Goal: Information Seeking & Learning: Compare options

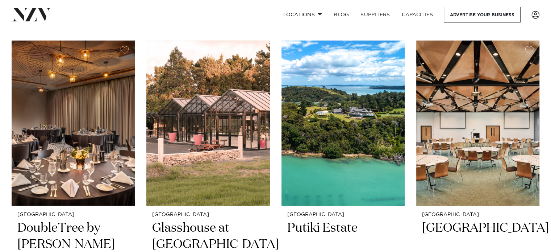
scroll to position [4819, 0]
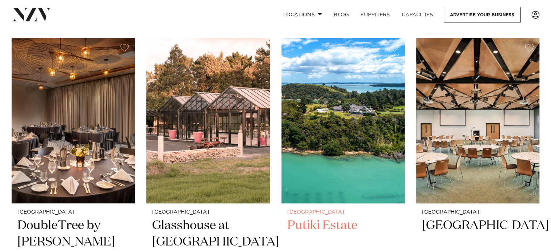
click at [311, 80] on img at bounding box center [343, 120] width 123 height 165
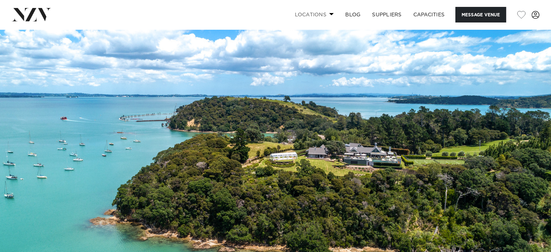
click at [296, 13] on link "Locations" at bounding box center [314, 15] width 51 height 16
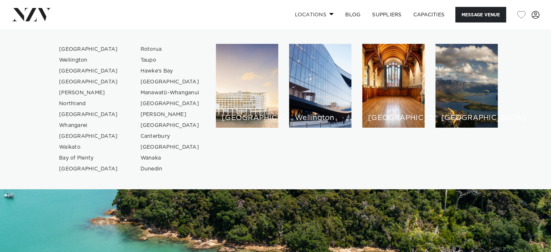
click at [313, 11] on link "Locations" at bounding box center [314, 15] width 51 height 16
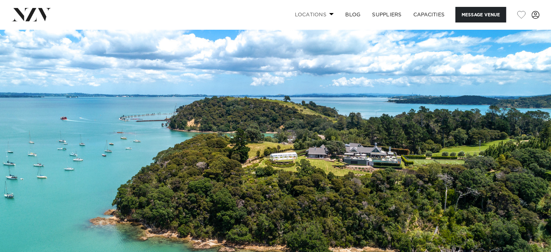
click at [313, 11] on link "Locations" at bounding box center [314, 15] width 51 height 16
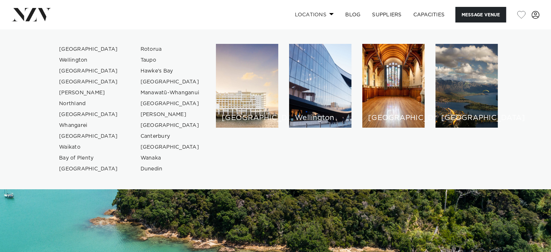
click at [313, 11] on link "Locations" at bounding box center [314, 15] width 51 height 16
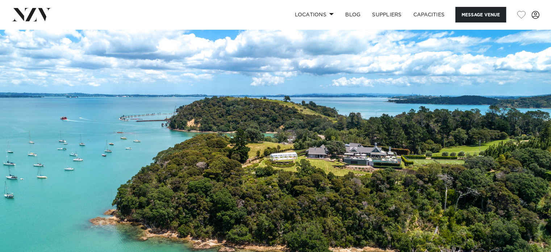
click at [25, 18] on img at bounding box center [32, 14] width 40 height 13
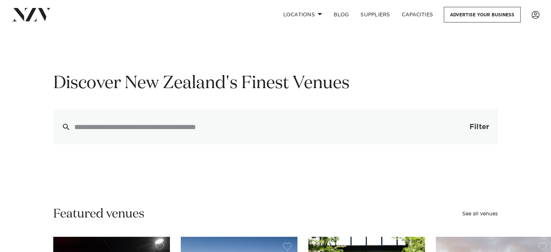
click at [470, 126] on span "Filter" at bounding box center [480, 126] width 20 height 7
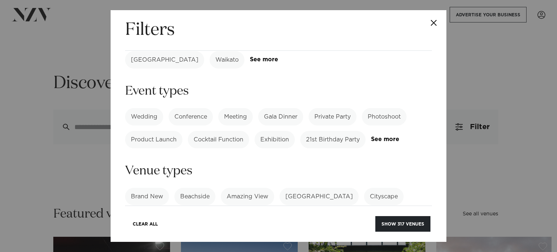
scroll to position [80, 0]
click at [331, 107] on label "Private Party" at bounding box center [333, 115] width 48 height 17
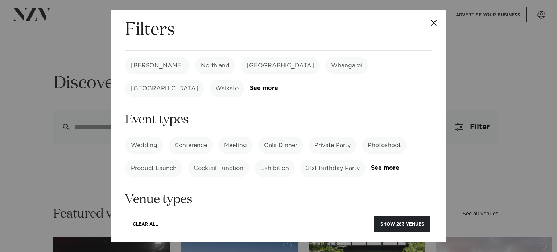
scroll to position [51, 0]
click at [332, 158] on label "21st Birthday Party" at bounding box center [332, 166] width 65 height 17
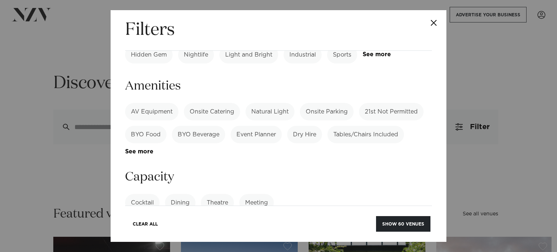
scroll to position [244, 0]
click at [350, 126] on label "Tables/Chairs Included" at bounding box center [365, 134] width 77 height 17
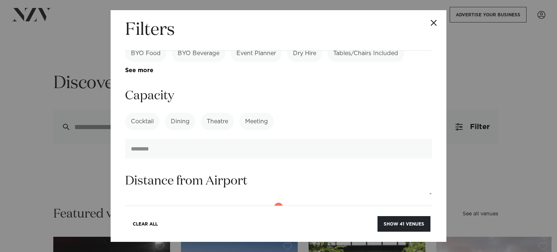
scroll to position [325, 0]
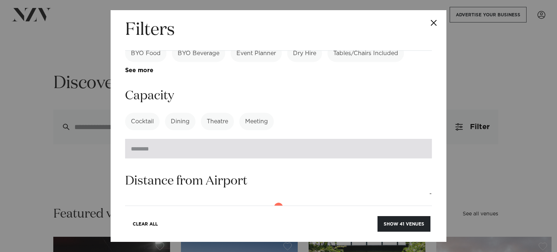
click at [232, 139] on input "number" at bounding box center [278, 149] width 307 height 20
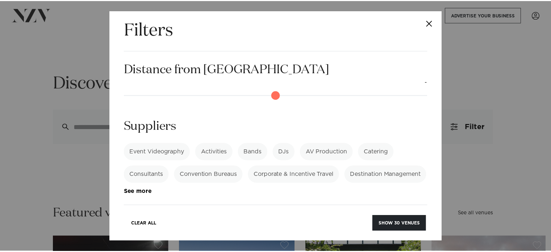
scroll to position [493, 0]
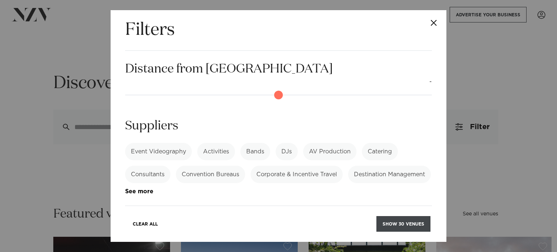
type input "**"
click at [389, 220] on button "Show 30 venues" at bounding box center [403, 224] width 54 height 16
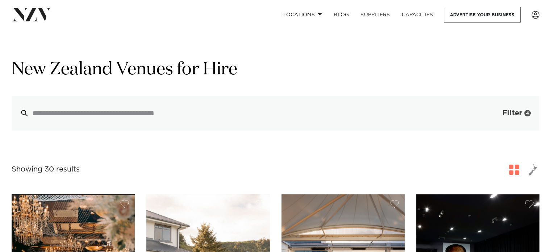
click at [517, 115] on span "Filter" at bounding box center [513, 112] width 20 height 7
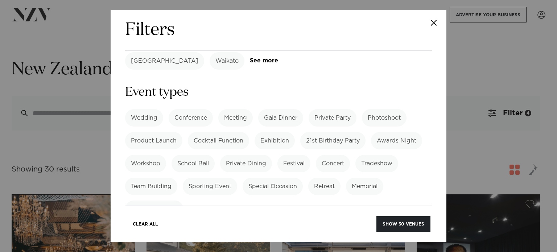
scroll to position [78, 0]
click at [345, 132] on label "21st Birthday Party" at bounding box center [332, 140] width 65 height 17
click at [335, 109] on label "Private Party" at bounding box center [333, 117] width 48 height 17
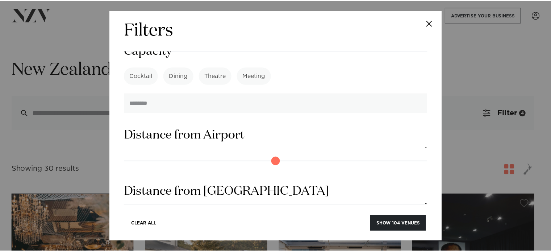
scroll to position [696, 0]
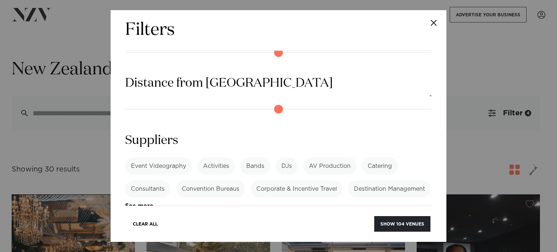
click at [268, 189] on div "Event Videography Activities Bands DJs AV Production Catering Consultants Conve…" at bounding box center [278, 183] width 307 height 52
click at [405, 227] on button "Show 104 venues" at bounding box center [402, 224] width 56 height 16
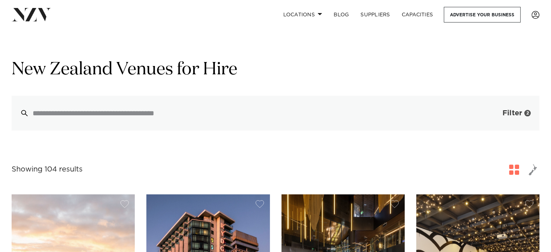
click at [516, 114] on span "Filter" at bounding box center [513, 112] width 20 height 7
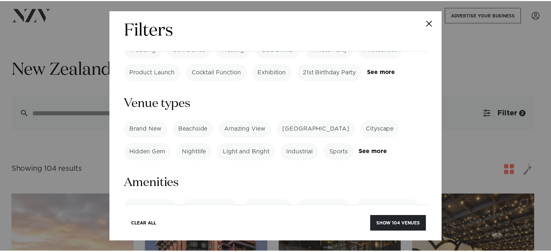
scroll to position [146, 0]
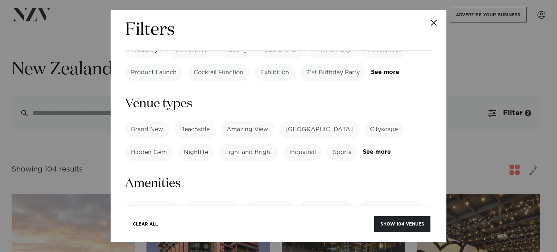
click at [246, 121] on label "Amazing View" at bounding box center [247, 129] width 53 height 17
click at [364, 121] on label "Cityscape" at bounding box center [384, 129] width 40 height 17
click at [265, 144] on label "Light and Bright" at bounding box center [248, 152] width 59 height 17
click at [199, 144] on label "Nightlife" at bounding box center [196, 152] width 36 height 17
click at [188, 121] on label "Beachside" at bounding box center [194, 129] width 41 height 17
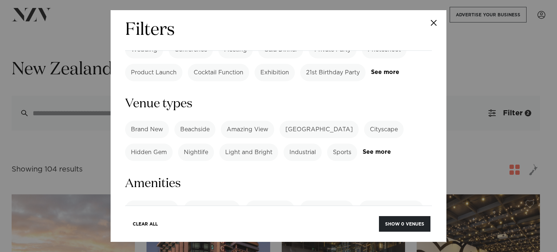
click at [151, 121] on label "Brand New" at bounding box center [147, 129] width 44 height 17
click at [149, 144] on label "Hidden Gem" at bounding box center [148, 152] width 47 height 17
click at [398, 223] on button "Show 0 venues" at bounding box center [404, 224] width 51 height 16
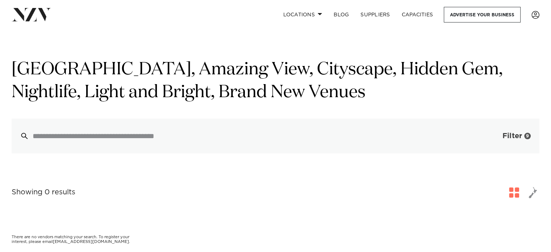
click at [508, 139] on span "Filter" at bounding box center [513, 135] width 20 height 7
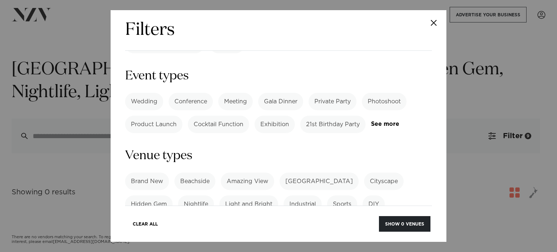
scroll to position [123, 0]
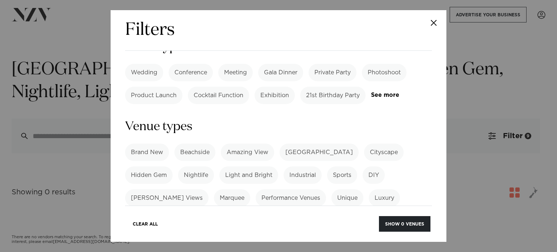
click at [208, 144] on label "Beachside" at bounding box center [194, 152] width 41 height 17
click at [234, 144] on label "Amazing View" at bounding box center [247, 152] width 53 height 17
click at [368, 144] on label "Cityscape" at bounding box center [384, 152] width 40 height 17
click at [242, 166] on label "Light and Bright" at bounding box center [248, 174] width 59 height 17
click at [188, 166] on label "Nightlife" at bounding box center [196, 174] width 36 height 17
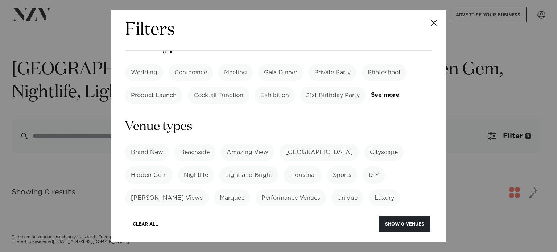
click at [159, 166] on label "Hidden Gem" at bounding box center [148, 174] width 47 height 17
click at [160, 144] on label "Brand New" at bounding box center [147, 152] width 44 height 17
click at [190, 144] on label "Beachside" at bounding box center [194, 152] width 41 height 17
click at [402, 220] on button "Show 5 venues" at bounding box center [404, 224] width 51 height 16
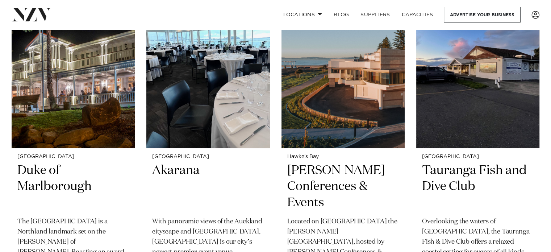
scroll to position [212, 0]
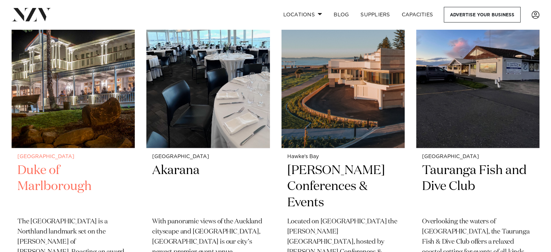
click at [76, 137] on img at bounding box center [73, 65] width 123 height 165
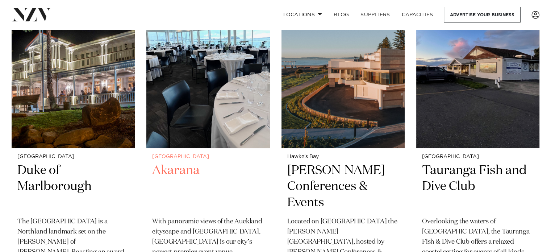
click at [195, 104] on img at bounding box center [207, 65] width 123 height 165
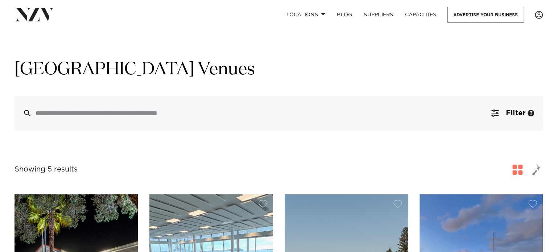
scroll to position [0, 0]
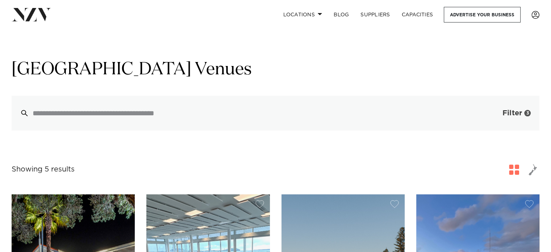
click at [502, 111] on button "Filter 3" at bounding box center [510, 113] width 60 height 35
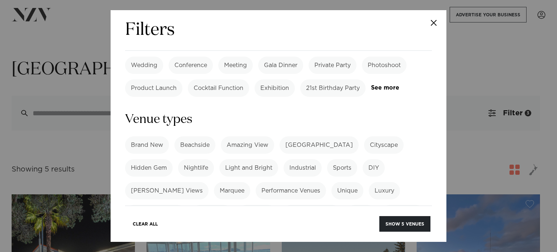
scroll to position [136, 0]
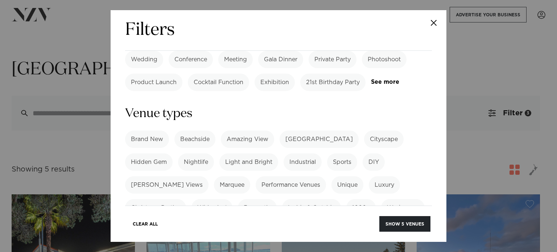
click at [198, 131] on label "Beachside" at bounding box center [194, 139] width 41 height 17
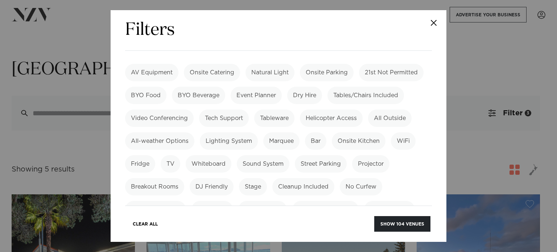
scroll to position [464, 0]
click at [349, 88] on label "Tables/Chairs Included" at bounding box center [365, 96] width 77 height 17
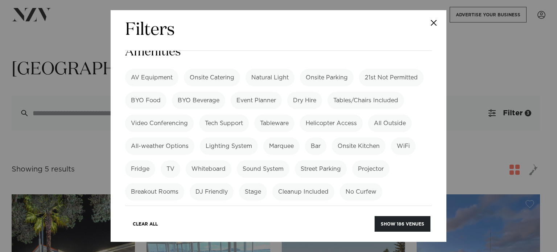
click at [350, 92] on label "Tables/Chairs Included" at bounding box center [365, 100] width 77 height 17
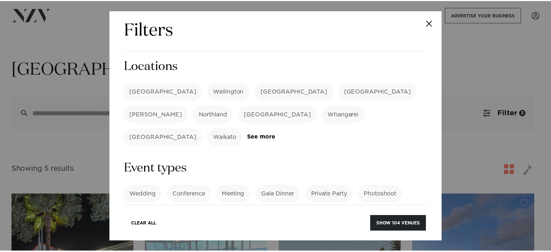
scroll to position [0, 0]
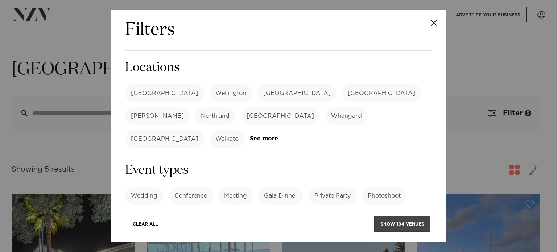
click at [395, 223] on button "Show 104 venues" at bounding box center [402, 224] width 56 height 16
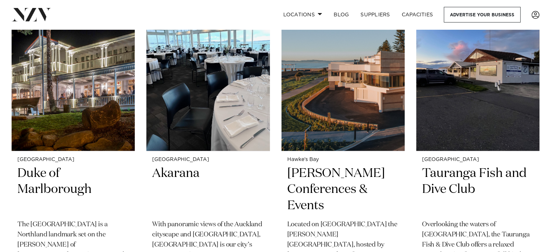
scroll to position [209, 0]
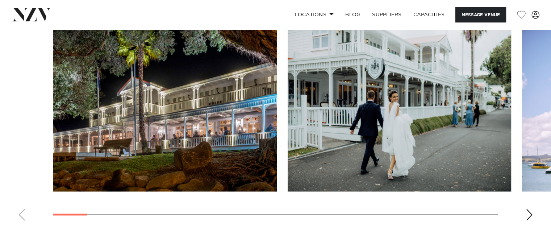
scroll to position [772, 0]
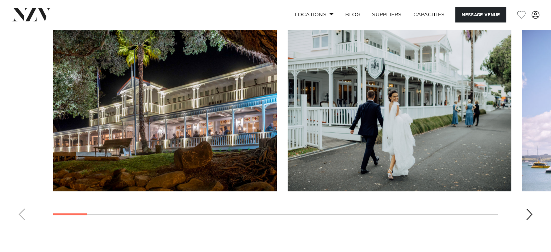
click at [529, 212] on div "Next slide" at bounding box center [529, 214] width 7 height 12
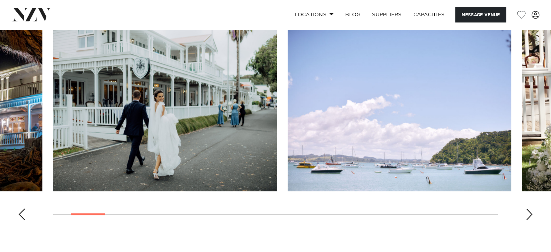
click at [529, 212] on div "Next slide" at bounding box center [529, 214] width 7 height 12
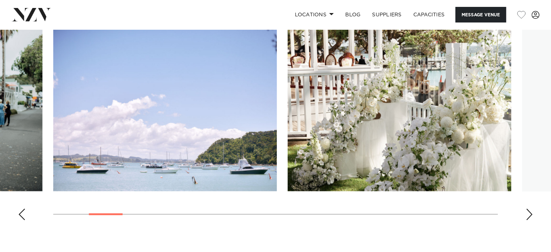
click at [529, 212] on div "Next slide" at bounding box center [529, 214] width 7 height 12
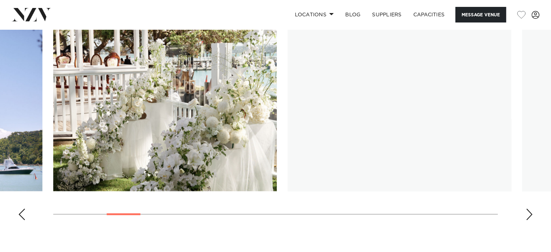
click at [534, 213] on swiper-container at bounding box center [275, 126] width 551 height 199
click at [524, 208] on swiper-container at bounding box center [275, 126] width 551 height 199
click at [528, 212] on div "Next slide" at bounding box center [529, 214] width 7 height 12
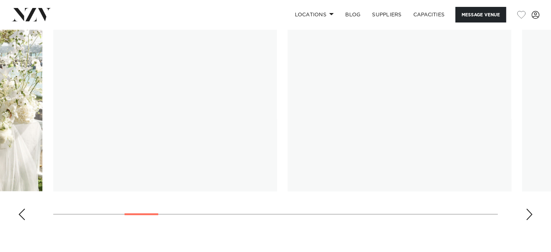
click at [528, 212] on div "Next slide" at bounding box center [529, 214] width 7 height 12
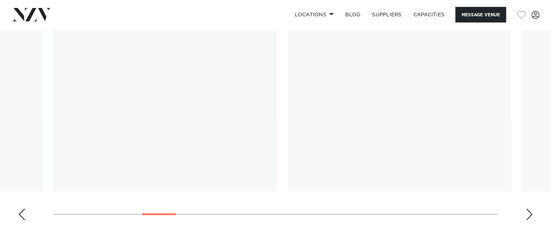
click at [528, 212] on div "Next slide" at bounding box center [529, 214] width 7 height 12
click at [528, 213] on div "Next slide" at bounding box center [529, 214] width 7 height 12
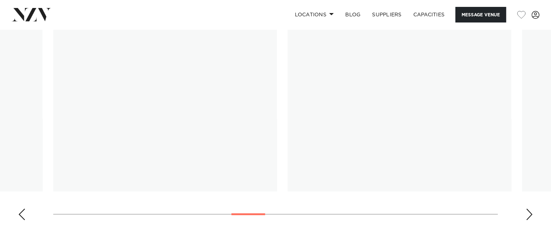
click at [528, 213] on div "Next slide" at bounding box center [529, 214] width 7 height 12
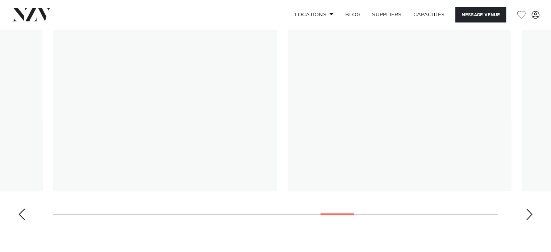
click at [528, 213] on div "Next slide" at bounding box center [529, 214] width 7 height 12
click at [528, 210] on div "Next slide" at bounding box center [529, 214] width 7 height 12
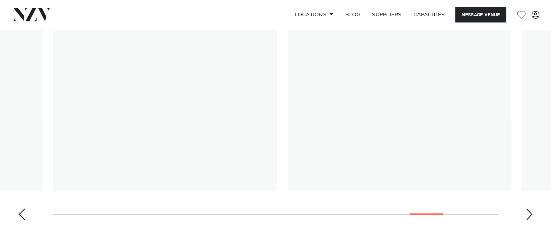
click at [528, 210] on div "Next slide" at bounding box center [529, 214] width 7 height 12
click at [528, 210] on swiper-container at bounding box center [275, 126] width 551 height 199
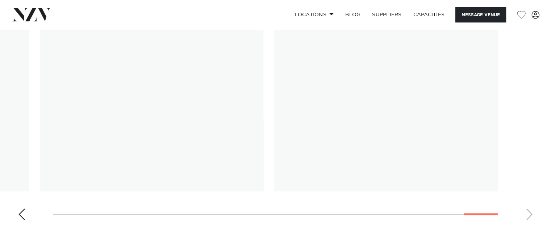
click at [528, 210] on swiper-container at bounding box center [275, 126] width 551 height 199
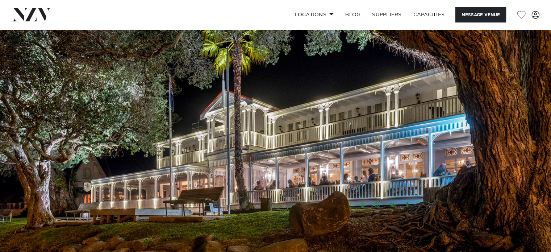
scroll to position [17, 0]
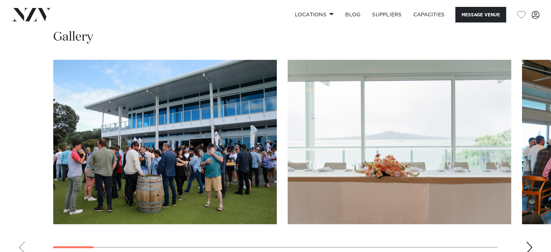
scroll to position [779, 0]
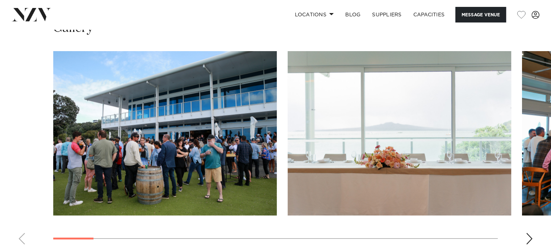
click at [526, 240] on div "Next slide" at bounding box center [529, 239] width 7 height 12
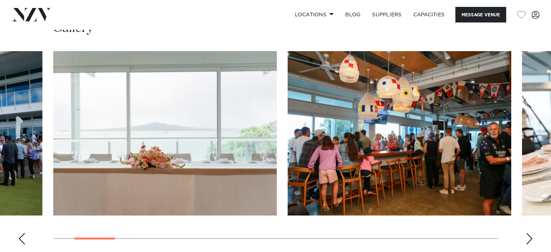
click at [526, 240] on div "Next slide" at bounding box center [529, 239] width 7 height 12
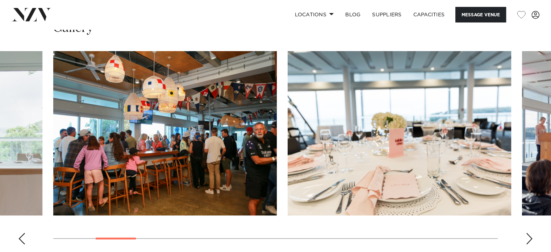
click at [529, 236] on div "Next slide" at bounding box center [529, 239] width 7 height 12
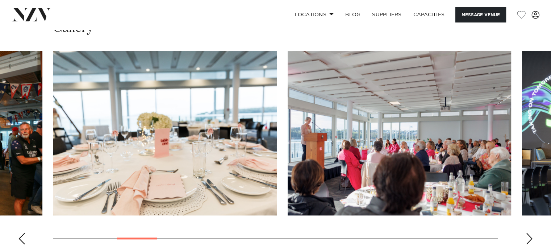
click at [529, 236] on div "Next slide" at bounding box center [529, 239] width 7 height 12
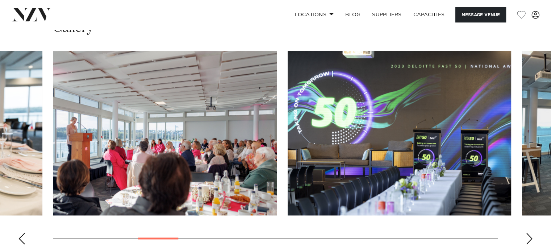
click at [529, 236] on div "Next slide" at bounding box center [529, 239] width 7 height 12
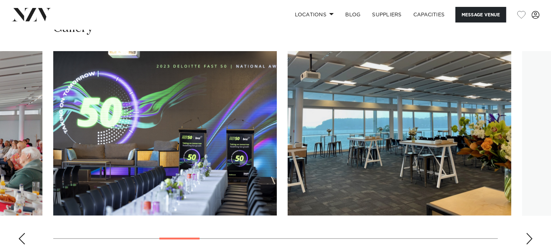
click at [529, 236] on div "Next slide" at bounding box center [529, 239] width 7 height 12
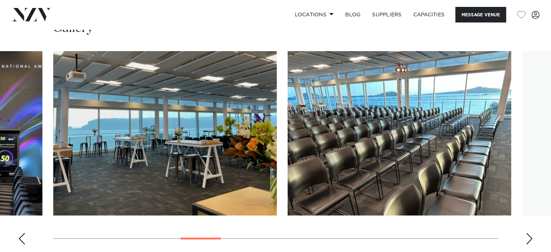
click at [522, 242] on swiper-container at bounding box center [275, 150] width 551 height 199
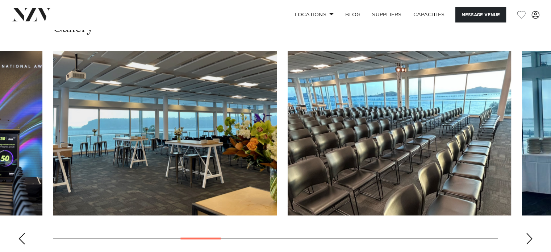
click at [530, 240] on div "Next slide" at bounding box center [529, 239] width 7 height 12
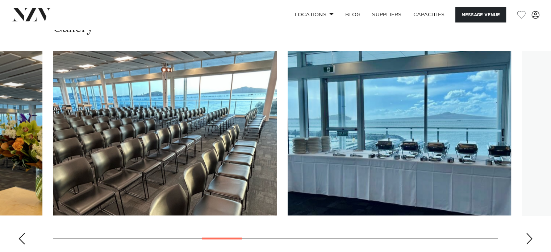
click at [530, 240] on div "Next slide" at bounding box center [529, 239] width 7 height 12
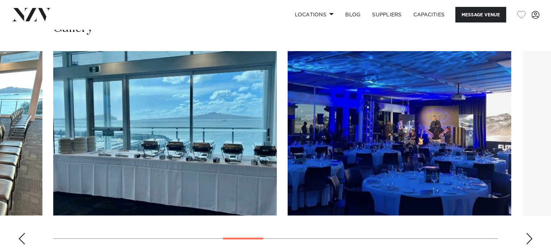
click at [530, 240] on div "Next slide" at bounding box center [529, 239] width 7 height 12
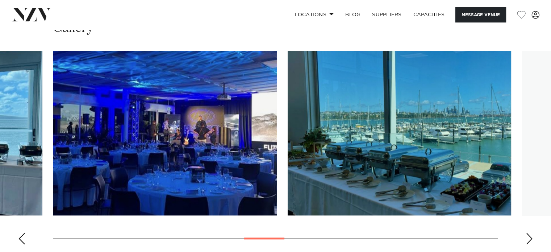
click at [529, 240] on div "Next slide" at bounding box center [529, 239] width 7 height 12
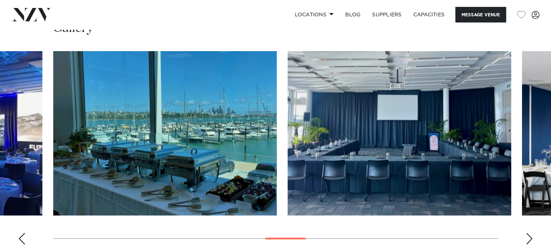
click at [529, 240] on div "Next slide" at bounding box center [529, 239] width 7 height 12
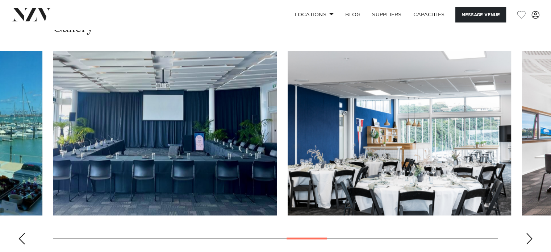
click at [529, 240] on div "Next slide" at bounding box center [529, 239] width 7 height 12
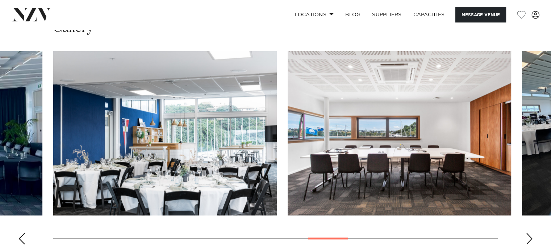
click at [529, 240] on div "Next slide" at bounding box center [529, 239] width 7 height 12
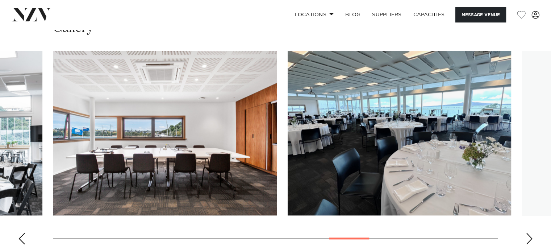
click at [529, 240] on div "Next slide" at bounding box center [529, 239] width 7 height 12
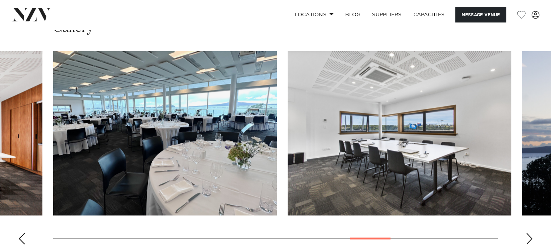
click at [529, 240] on div "Next slide" at bounding box center [529, 239] width 7 height 12
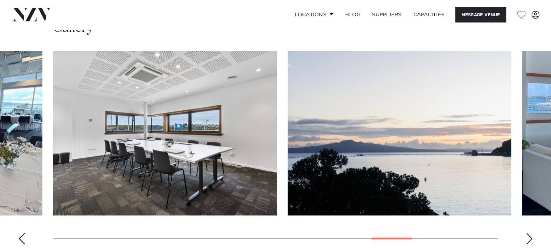
click at [529, 240] on div "Next slide" at bounding box center [529, 239] width 7 height 12
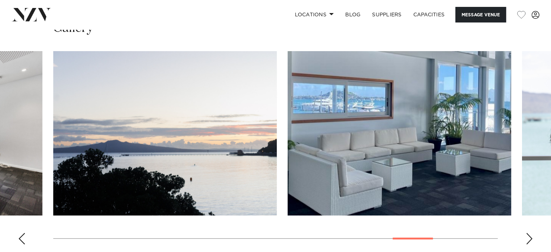
click at [526, 241] on div "Next slide" at bounding box center [529, 239] width 7 height 12
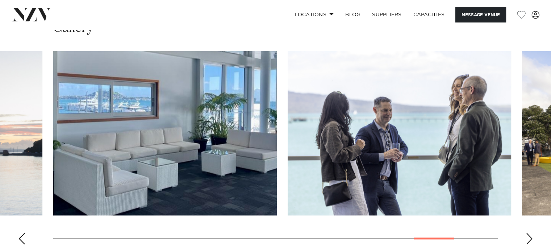
click at [526, 241] on div "Next slide" at bounding box center [529, 239] width 7 height 12
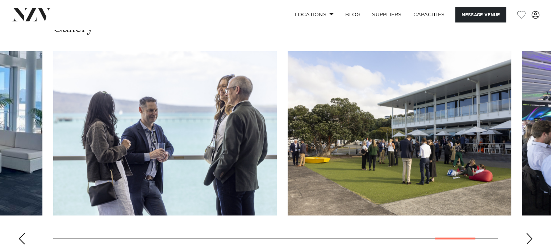
click at [526, 241] on div "Next slide" at bounding box center [529, 239] width 7 height 12
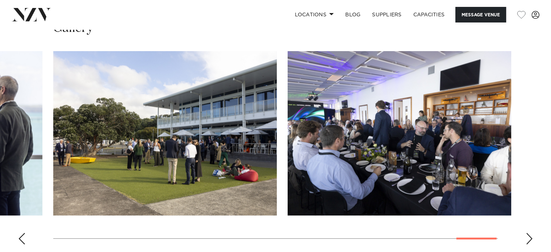
click at [526, 241] on div "Next slide" at bounding box center [529, 239] width 7 height 12
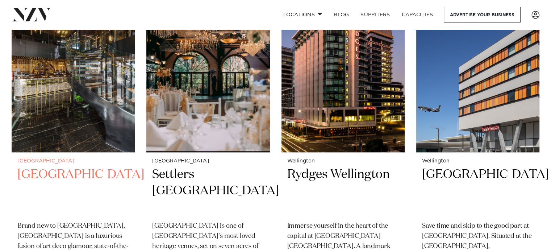
scroll to position [526, 0]
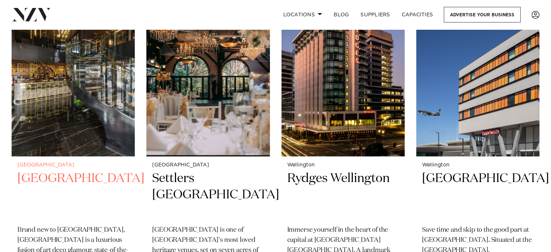
click at [51, 110] on img at bounding box center [73, 73] width 123 height 165
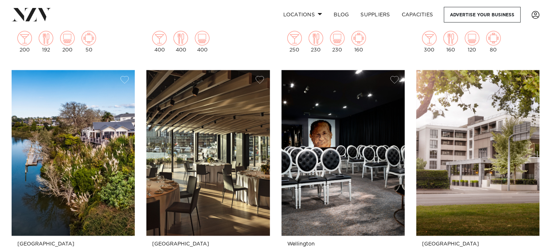
scroll to position [809, 0]
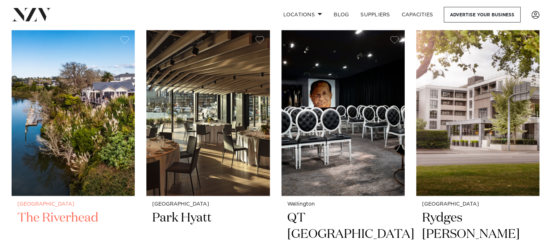
click at [65, 118] on img at bounding box center [73, 112] width 123 height 165
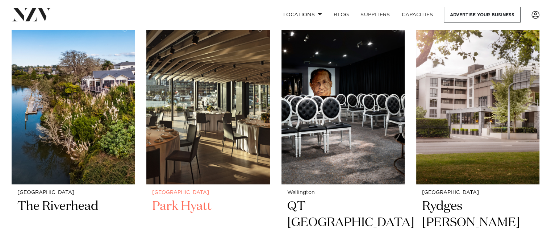
scroll to position [821, 0]
click at [199, 123] on img at bounding box center [207, 100] width 123 height 165
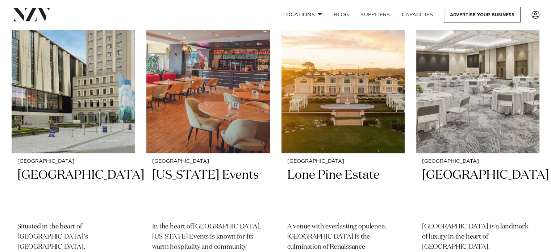
scroll to position [1175, 0]
click at [322, 142] on img at bounding box center [343, 69] width 123 height 165
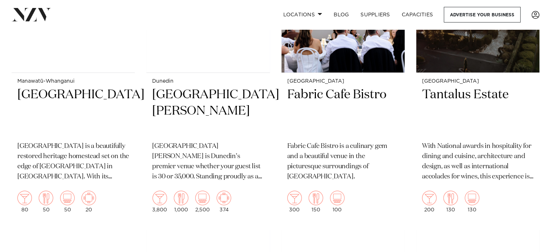
scroll to position [2518, 0]
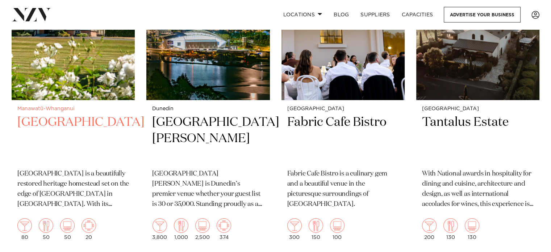
click at [66, 95] on img at bounding box center [73, 17] width 123 height 165
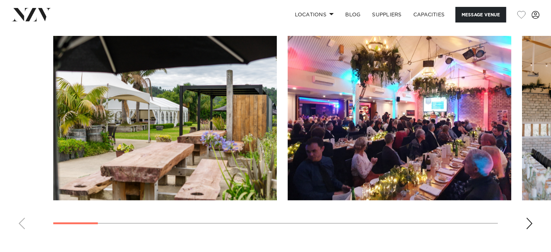
scroll to position [726, 0]
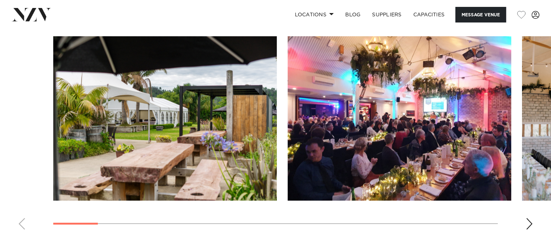
click at [526, 218] on div "Next slide" at bounding box center [529, 224] width 7 height 12
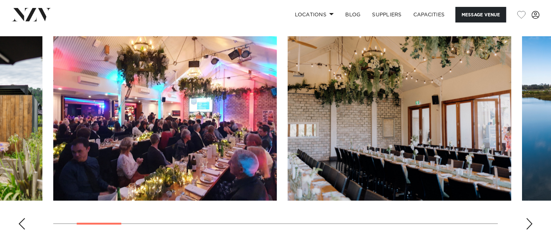
click at [524, 214] on swiper-container at bounding box center [275, 135] width 551 height 199
click at [526, 220] on div "Next slide" at bounding box center [529, 224] width 7 height 12
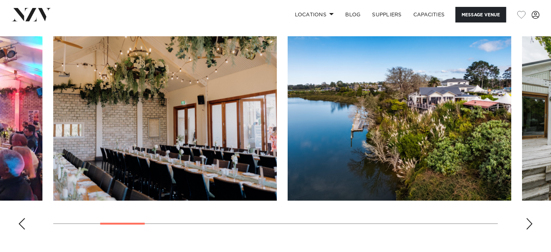
drag, startPoint x: 523, startPoint y: 221, endPoint x: 531, endPoint y: 217, distance: 8.9
click at [528, 222] on div "Next slide" at bounding box center [529, 224] width 7 height 12
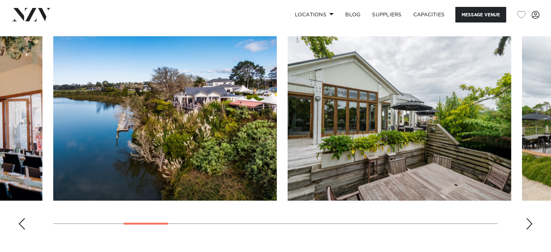
click at [528, 222] on div "Next slide" at bounding box center [529, 224] width 7 height 12
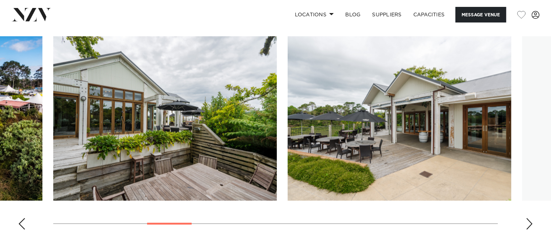
click at [528, 222] on div "Next slide" at bounding box center [529, 224] width 7 height 12
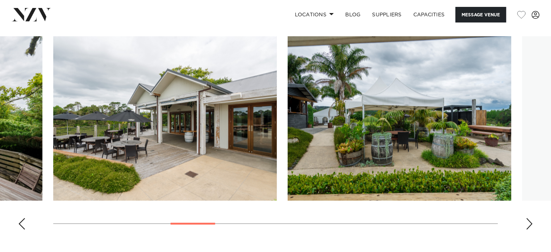
click at [528, 222] on div "Next slide" at bounding box center [529, 224] width 7 height 12
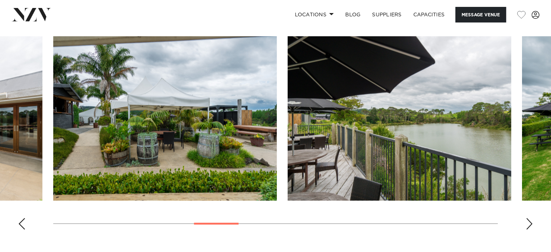
click at [528, 222] on div "Next slide" at bounding box center [529, 224] width 7 height 12
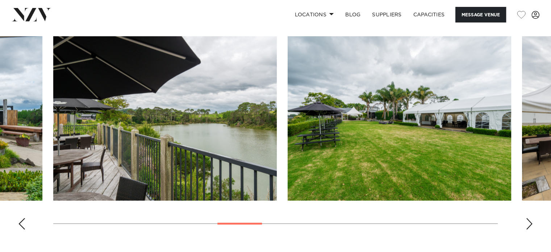
click at [528, 222] on div "Next slide" at bounding box center [529, 224] width 7 height 12
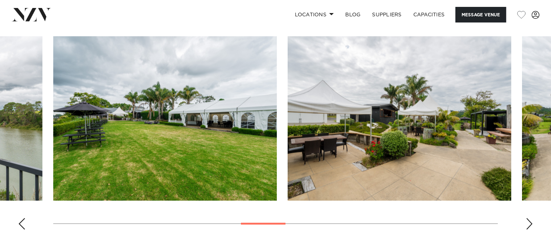
click at [528, 222] on div "Next slide" at bounding box center [529, 224] width 7 height 12
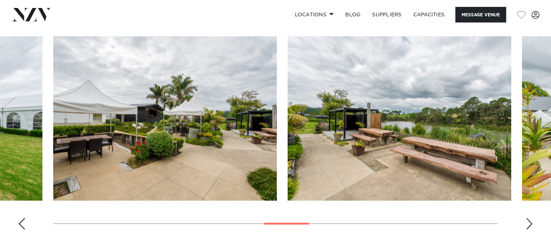
click at [528, 222] on div "Next slide" at bounding box center [529, 224] width 7 height 12
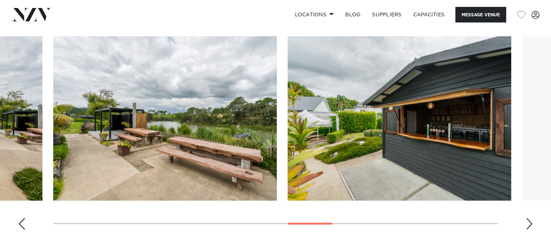
click at [528, 222] on div "Next slide" at bounding box center [529, 224] width 7 height 12
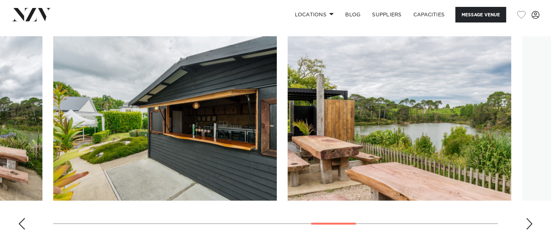
click at [528, 222] on div "Next slide" at bounding box center [529, 224] width 7 height 12
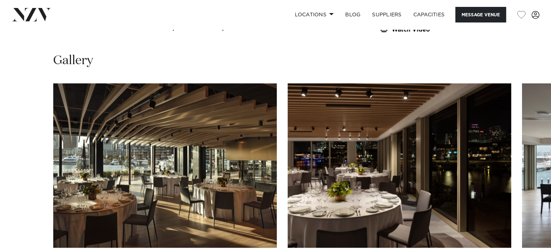
scroll to position [825, 0]
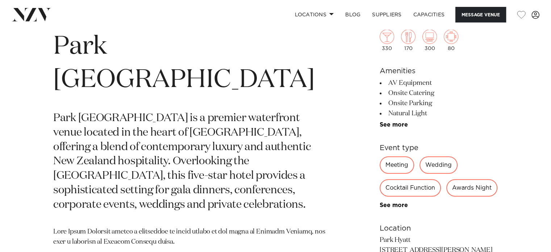
scroll to position [296, 0]
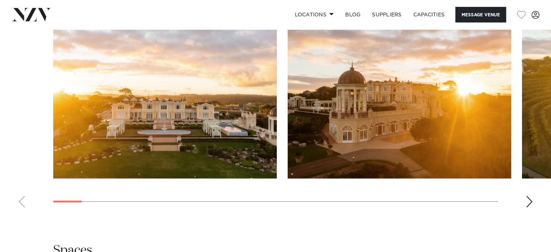
scroll to position [712, 0]
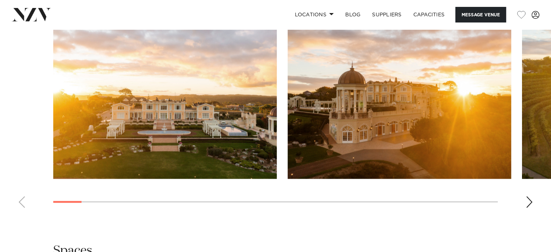
click at [529, 200] on div "Next slide" at bounding box center [529, 202] width 7 height 12
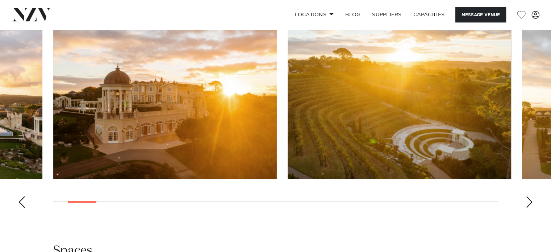
click at [529, 200] on div "Next slide" at bounding box center [529, 202] width 7 height 12
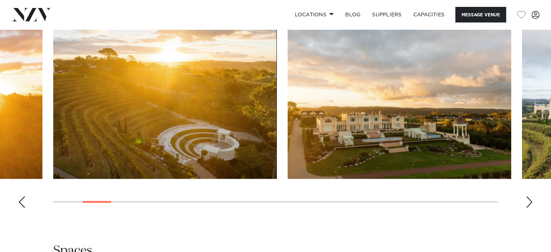
click at [529, 200] on div "Next slide" at bounding box center [529, 202] width 7 height 12
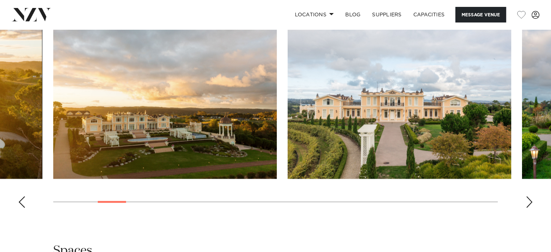
click at [529, 200] on div "Next slide" at bounding box center [529, 202] width 7 height 12
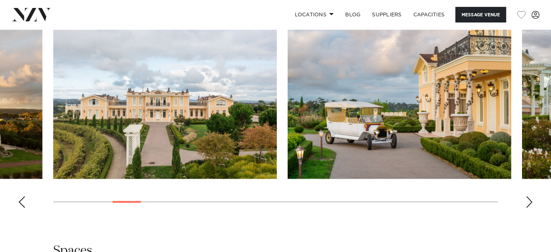
click at [529, 200] on div "Next slide" at bounding box center [529, 202] width 7 height 12
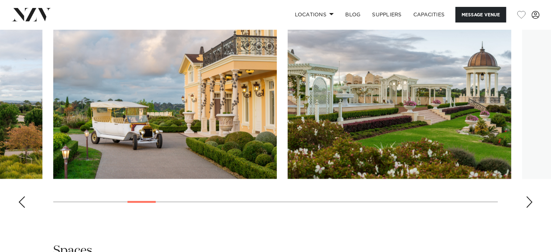
scroll to position [716, 0]
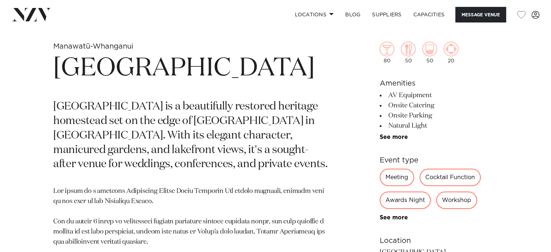
scroll to position [276, 0]
click at [394, 137] on link "See more" at bounding box center [408, 137] width 57 height 6
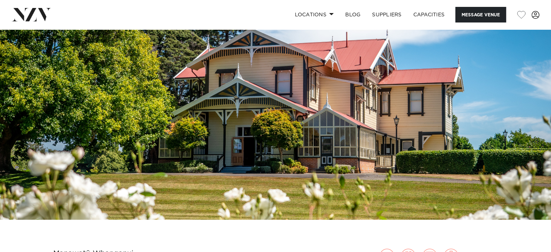
scroll to position [0, 0]
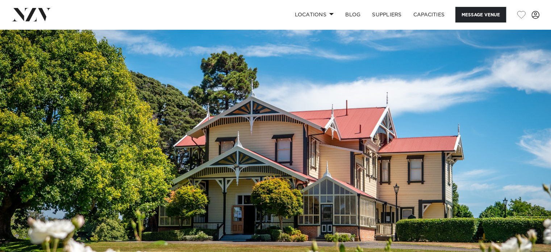
click at [27, 16] on img at bounding box center [32, 14] width 40 height 13
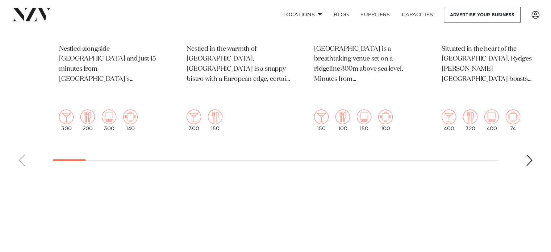
scroll to position [451, 0]
click at [528, 154] on div "Next slide" at bounding box center [529, 160] width 7 height 12
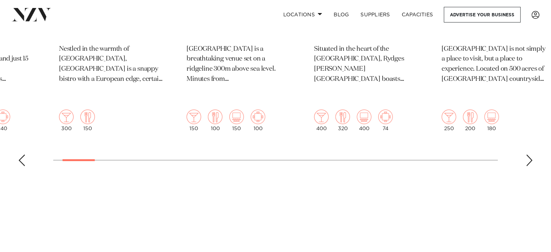
click at [528, 154] on div "Next slide" at bounding box center [529, 160] width 7 height 12
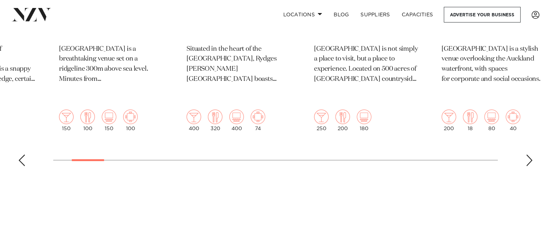
click at [528, 154] on div "Next slide" at bounding box center [529, 160] width 7 height 12
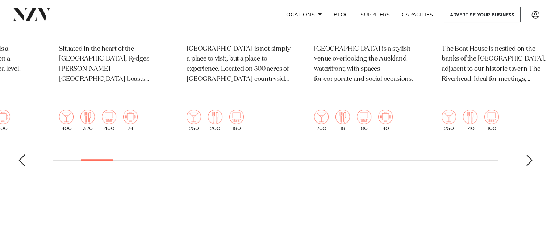
click at [528, 154] on div "Next slide" at bounding box center [529, 160] width 7 height 12
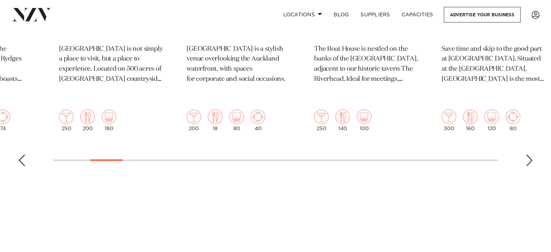
click at [528, 154] on div "Next slide" at bounding box center [529, 160] width 7 height 12
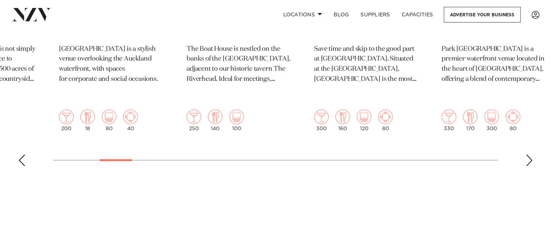
click at [528, 154] on div "Next slide" at bounding box center [529, 160] width 7 height 12
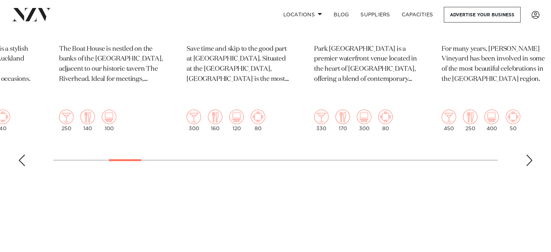
click at [528, 154] on div "Next slide" at bounding box center [529, 160] width 7 height 12
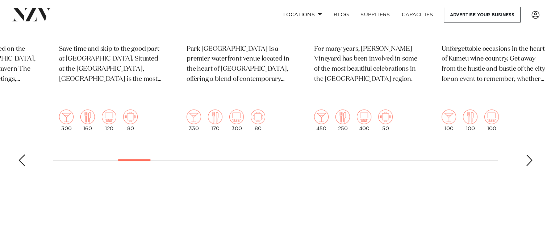
click at [528, 154] on div "Next slide" at bounding box center [529, 160] width 7 height 12
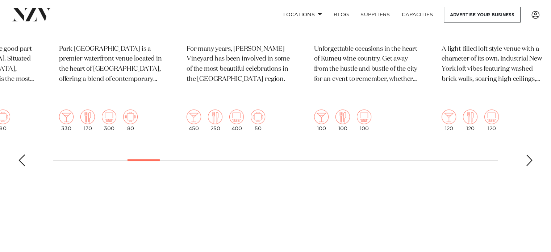
click at [528, 154] on div "Next slide" at bounding box center [529, 160] width 7 height 12
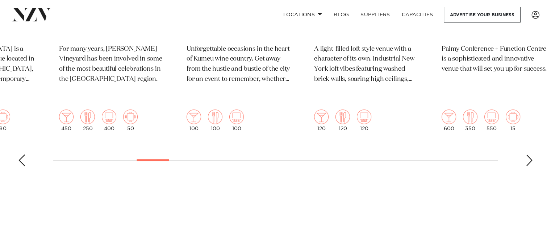
click at [528, 154] on div "Next slide" at bounding box center [529, 160] width 7 height 12
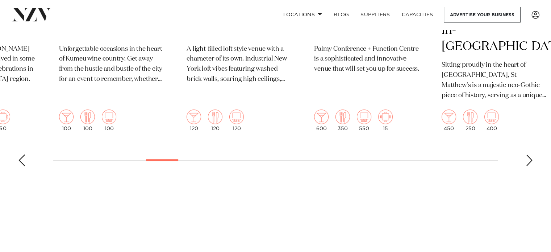
click at [528, 154] on div "Next slide" at bounding box center [529, 160] width 7 height 12
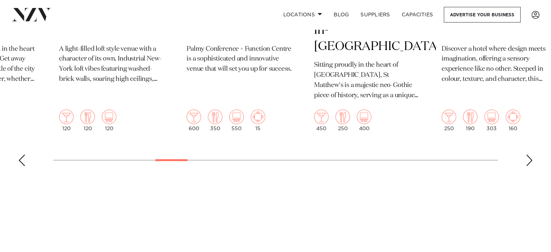
click at [528, 154] on div "Next slide" at bounding box center [529, 160] width 7 height 12
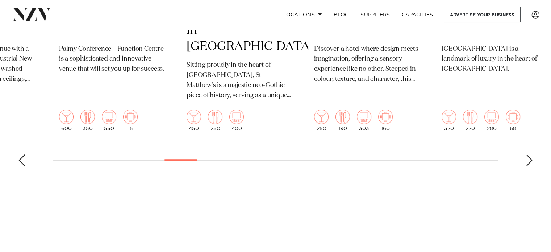
click at [528, 154] on div "Next slide" at bounding box center [529, 160] width 7 height 12
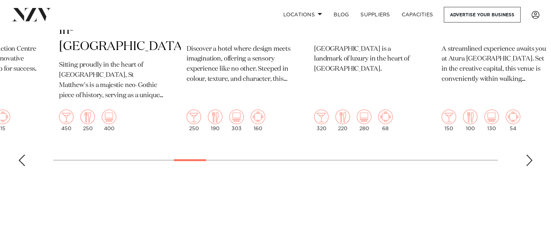
click at [528, 154] on div "Next slide" at bounding box center [529, 160] width 7 height 12
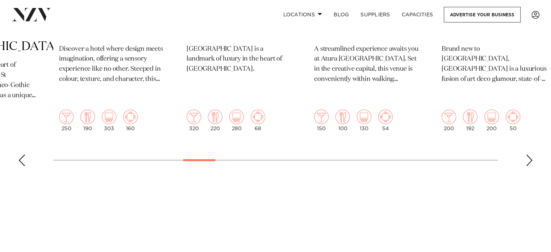
click at [528, 154] on div "Next slide" at bounding box center [529, 160] width 7 height 12
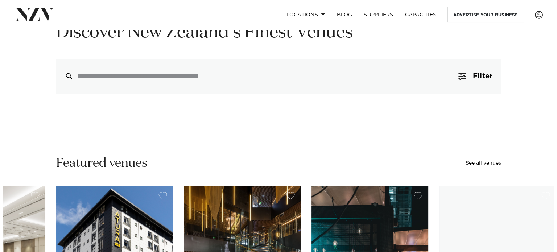
scroll to position [0, 0]
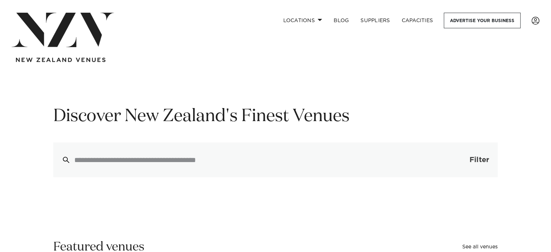
click at [477, 162] on span "Filter" at bounding box center [480, 159] width 20 height 7
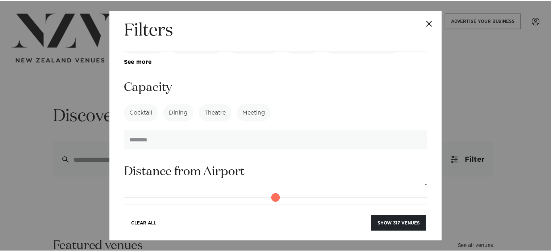
scroll to position [328, 0]
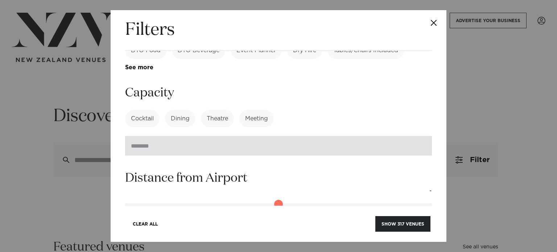
drag, startPoint x: 162, startPoint y: 131, endPoint x: 152, endPoint y: 133, distance: 10.3
click at [152, 136] on input "number" at bounding box center [278, 146] width 307 height 20
type input "**"
click at [375, 216] on button "Show 317 venues" at bounding box center [402, 224] width 55 height 16
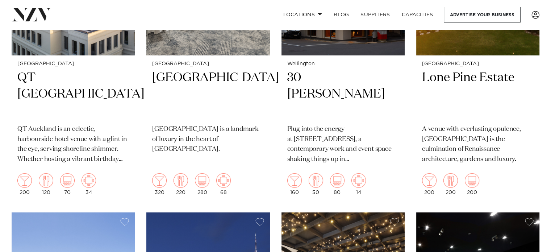
scroll to position [1959, 0]
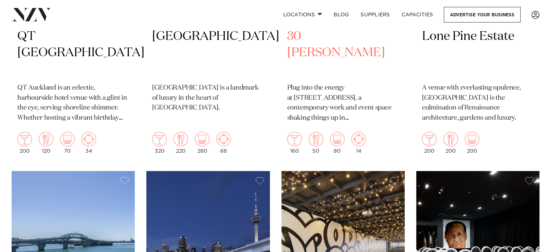
click at [345, 107] on p "Plug into the energy at [STREET_ADDRESS], a contemporary work and event space s…" at bounding box center [344, 103] width 112 height 41
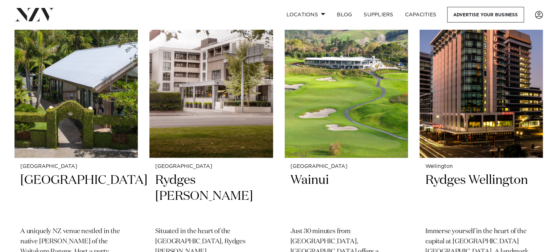
scroll to position [0, 0]
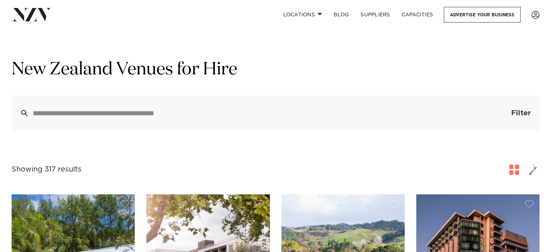
click at [507, 115] on button "Filter 0" at bounding box center [513, 113] width 51 height 35
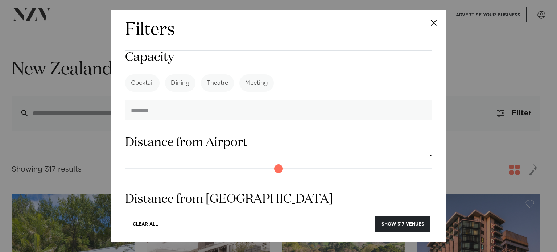
scroll to position [363, 0]
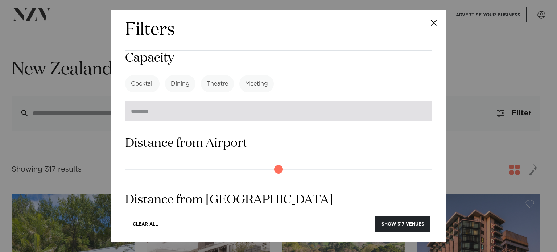
click at [252, 101] on input "number" at bounding box center [278, 111] width 307 height 20
type input "*"
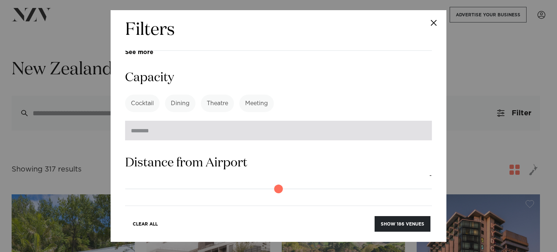
scroll to position [342, 0]
click at [419, 121] on input "**" at bounding box center [278, 131] width 307 height 20
click at [418, 121] on input "**" at bounding box center [278, 131] width 307 height 20
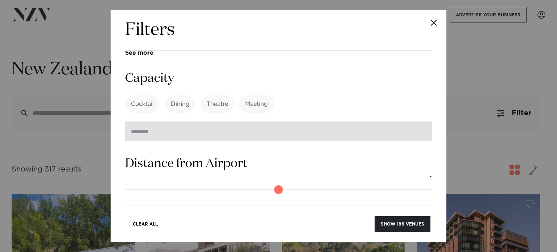
click at [418, 121] on input "**" at bounding box center [278, 131] width 307 height 20
type input "**"
click at [418, 121] on input "**" at bounding box center [278, 131] width 307 height 20
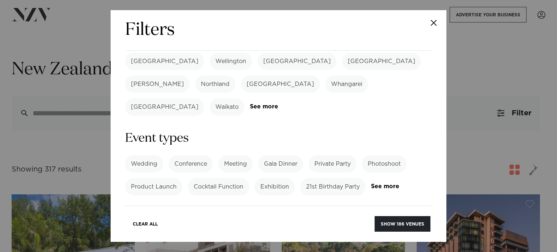
scroll to position [0, 0]
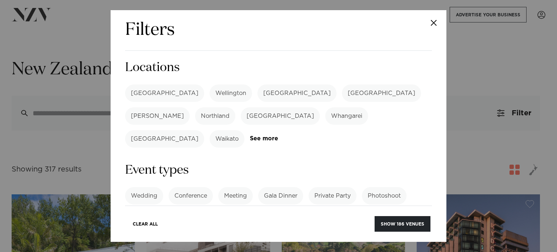
click at [132, 95] on label "[GEOGRAPHIC_DATA]" at bounding box center [164, 92] width 79 height 17
click at [325, 112] on label "Whangarei" at bounding box center [346, 115] width 43 height 17
click at [204, 130] on label "[GEOGRAPHIC_DATA]" at bounding box center [164, 138] width 79 height 17
click at [306, 136] on link "See more" at bounding box center [278, 139] width 57 height 6
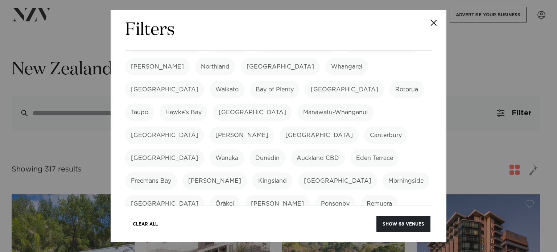
scroll to position [49, 0]
click at [291, 149] on label "Auckland CBD" at bounding box center [318, 157] width 54 height 17
click at [350, 149] on label "Eden Terrace" at bounding box center [374, 157] width 49 height 17
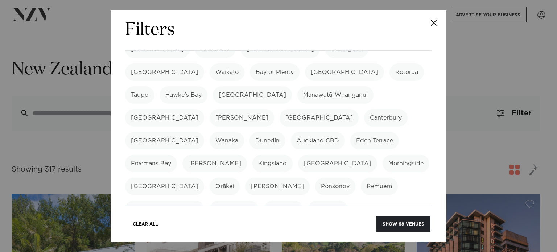
scroll to position [71, 0]
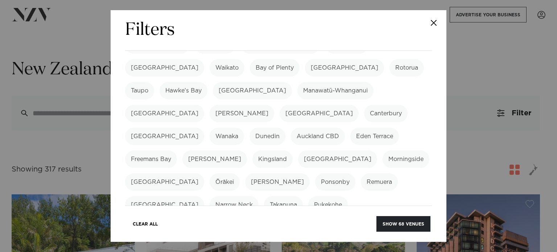
click at [298, 150] on label "[GEOGRAPHIC_DATA]" at bounding box center [337, 158] width 79 height 17
click at [383, 150] on label "Morningside" at bounding box center [406, 158] width 47 height 17
click at [204, 173] on label "[GEOGRAPHIC_DATA]" at bounding box center [164, 181] width 79 height 17
click at [310, 173] on label "[PERSON_NAME]" at bounding box center [277, 181] width 65 height 17
click at [247, 150] on label "[PERSON_NAME]" at bounding box center [214, 158] width 65 height 17
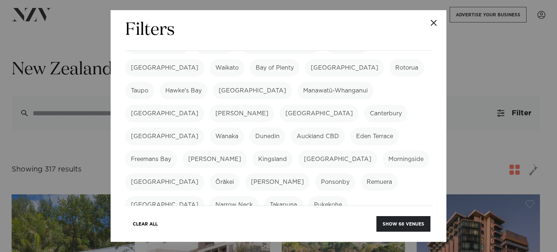
click at [310, 173] on label "[PERSON_NAME]" at bounding box center [277, 181] width 65 height 17
click at [247, 150] on label "[PERSON_NAME]" at bounding box center [214, 158] width 65 height 17
click at [204, 173] on label "[GEOGRAPHIC_DATA]" at bounding box center [164, 181] width 79 height 17
click at [350, 128] on label "Eden Terrace" at bounding box center [374, 136] width 49 height 17
click at [383, 150] on label "Morningside" at bounding box center [406, 158] width 47 height 17
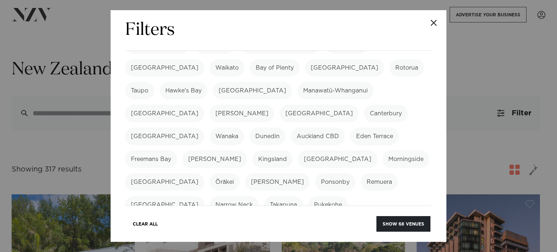
click at [291, 128] on label "Auckland CBD" at bounding box center [318, 136] width 54 height 17
click at [298, 150] on label "[GEOGRAPHIC_DATA]" at bounding box center [337, 158] width 79 height 17
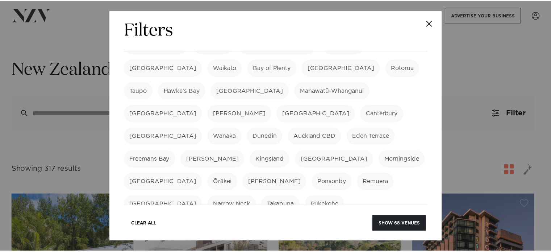
scroll to position [0, 0]
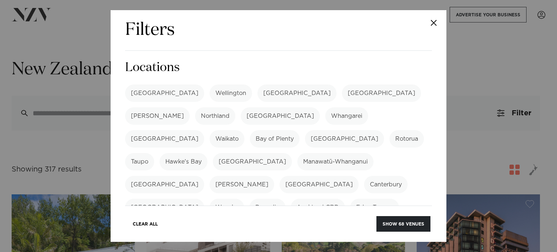
click at [204, 130] on label "[GEOGRAPHIC_DATA]" at bounding box center [164, 138] width 79 height 17
click at [325, 113] on label "Whangarei" at bounding box center [346, 115] width 43 height 17
click at [413, 223] on button "Show 68 venues" at bounding box center [403, 224] width 54 height 16
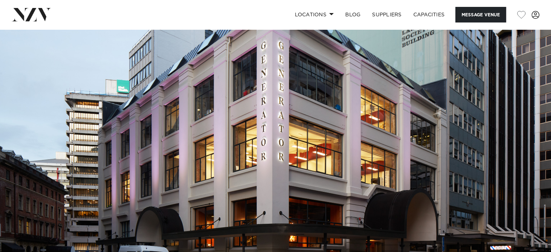
scroll to position [20, 0]
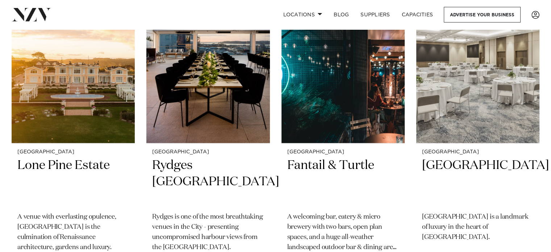
scroll to position [1508, 0]
